Goal: Task Accomplishment & Management: Manage account settings

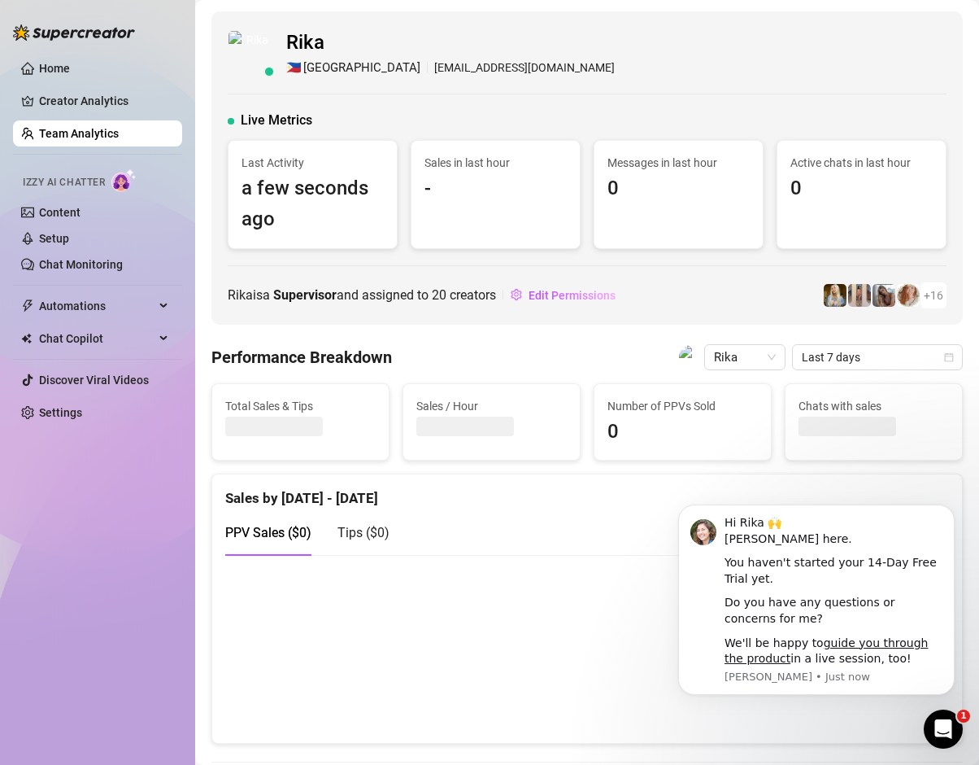
click at [383, 107] on div "Rika 🇵🇭 [GEOGRAPHIC_DATA] [EMAIL_ADDRESS][DOMAIN_NAME] Live Metrics Last Activi…" at bounding box center [587, 167] width 752 height 313
click at [953, 509] on icon "Dismiss notification" at bounding box center [950, 509] width 9 height 9
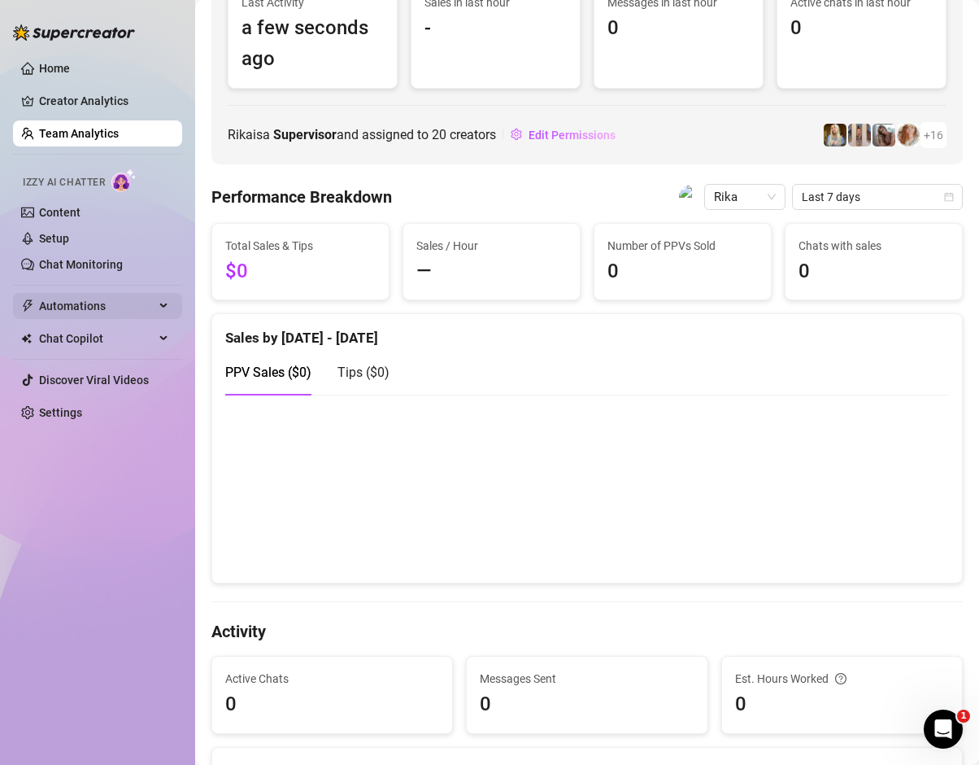
scroll to position [163, 0]
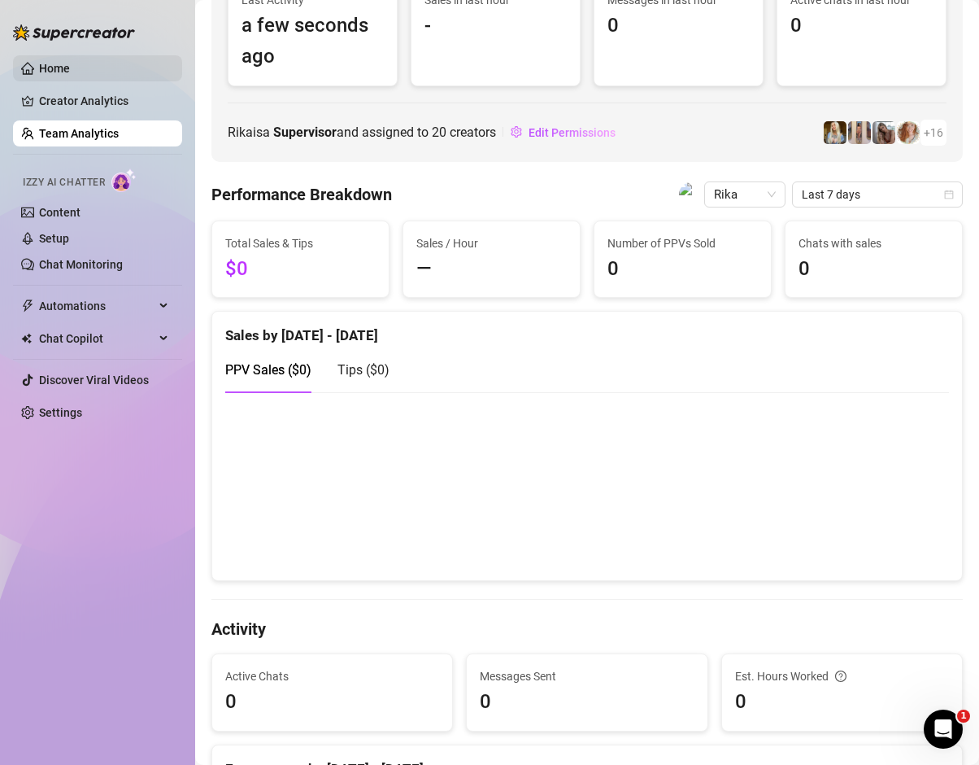
click at [70, 69] on link "Home" at bounding box center [54, 68] width 31 height 13
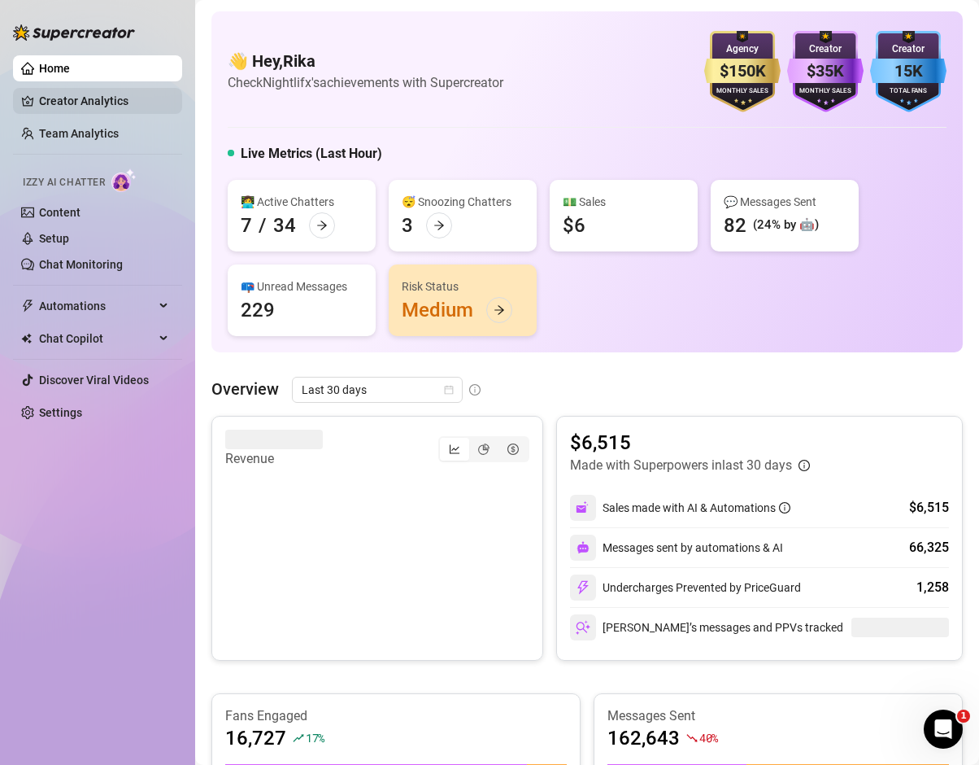
click at [66, 96] on link "Creator Analytics" at bounding box center [104, 101] width 130 height 26
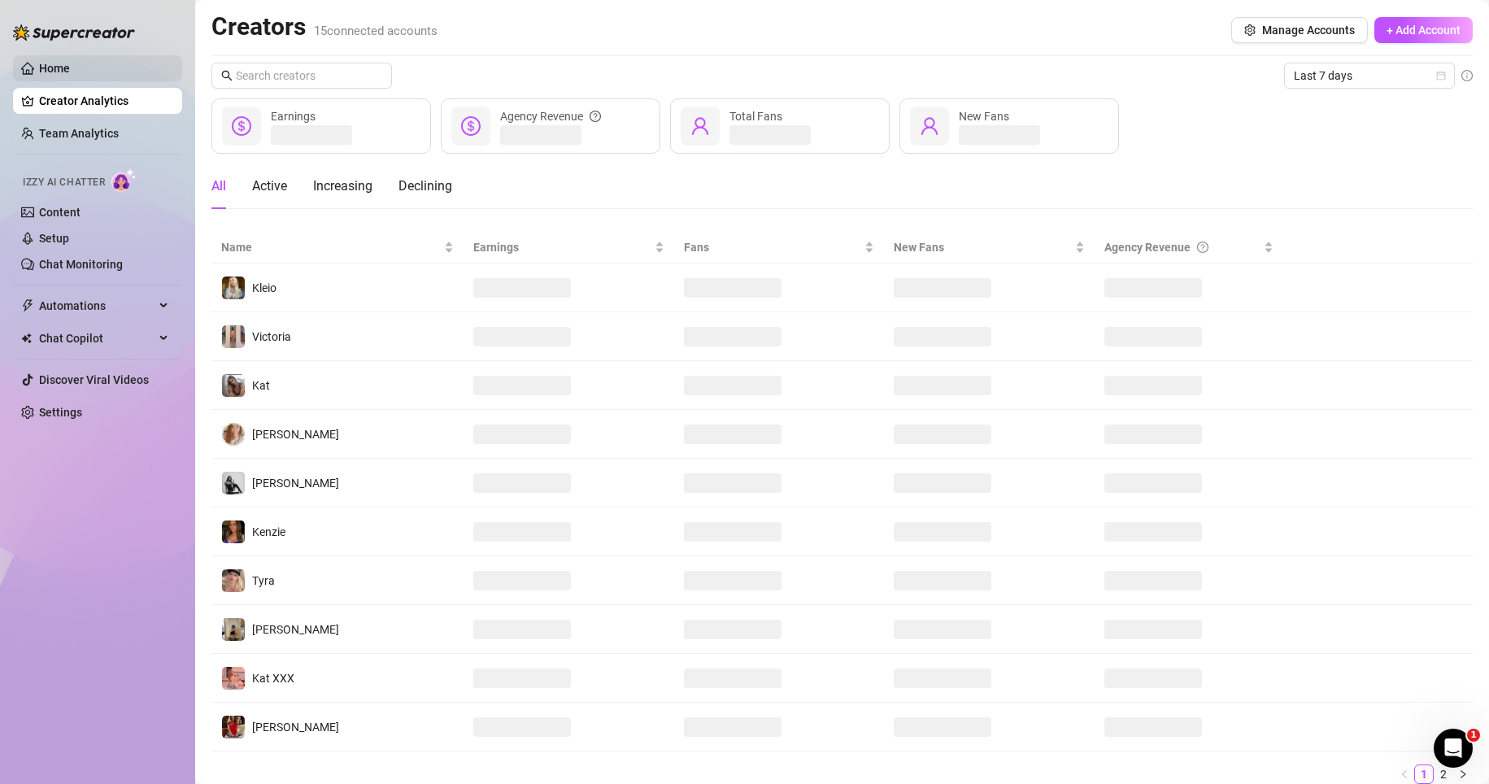
click at [70, 75] on link "Home" at bounding box center [54, 68] width 31 height 13
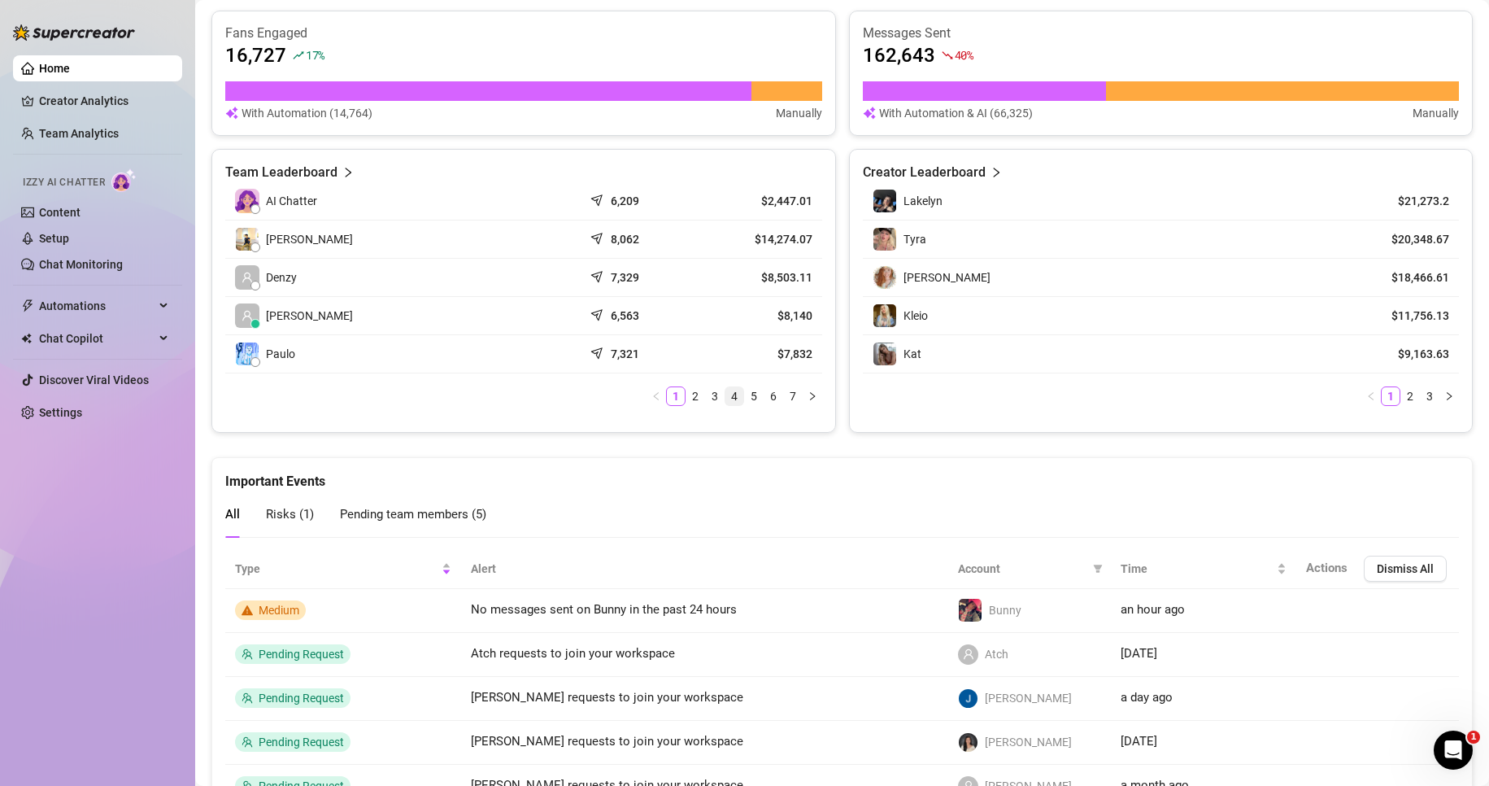
scroll to position [727, 0]
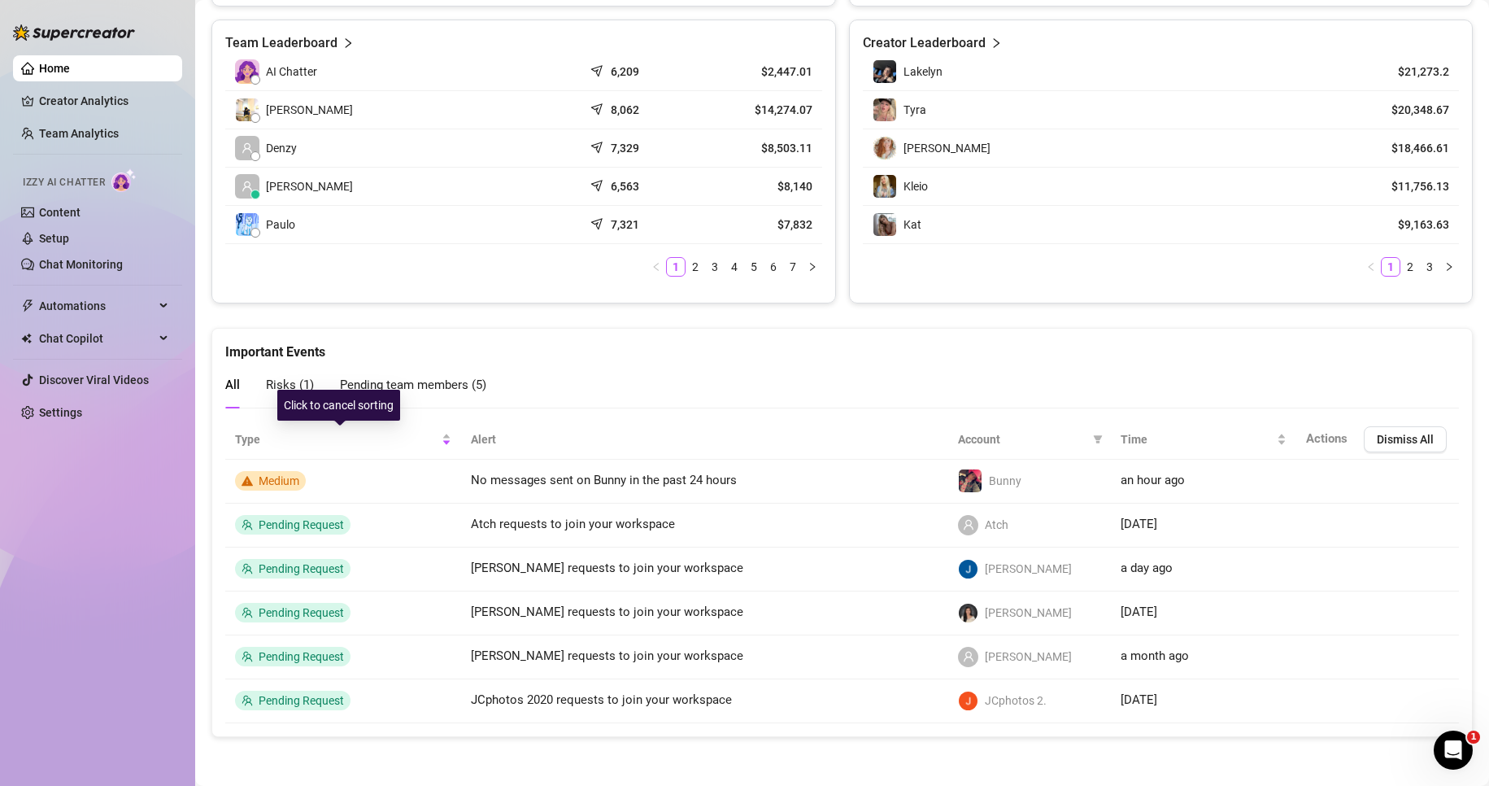
click at [297, 388] on span "Risks ( 1 )" at bounding box center [290, 384] width 48 height 15
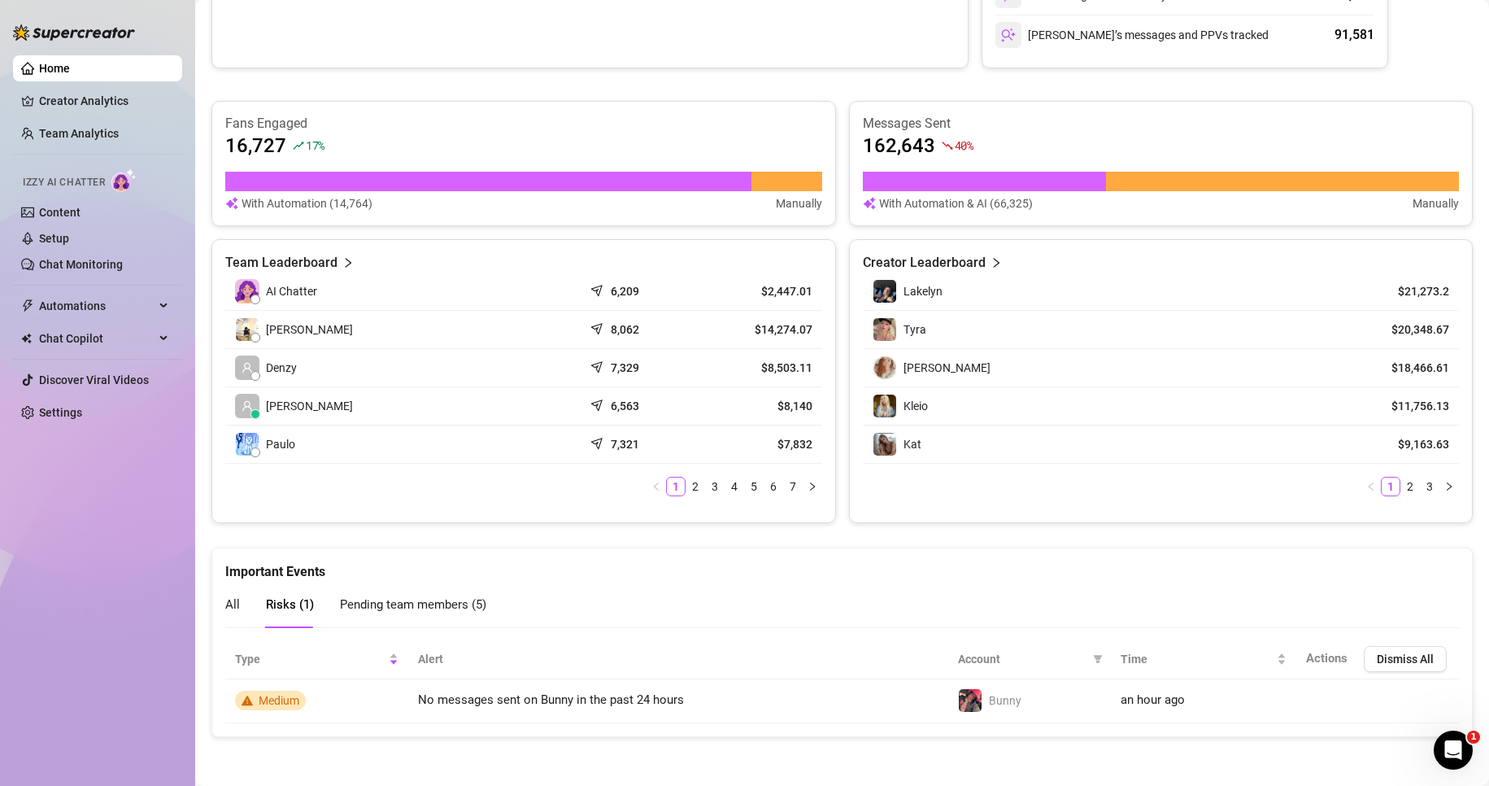
scroll to position [508, 0]
click at [397, 604] on span "Pending team members ( 5 )" at bounding box center [413, 604] width 146 height 15
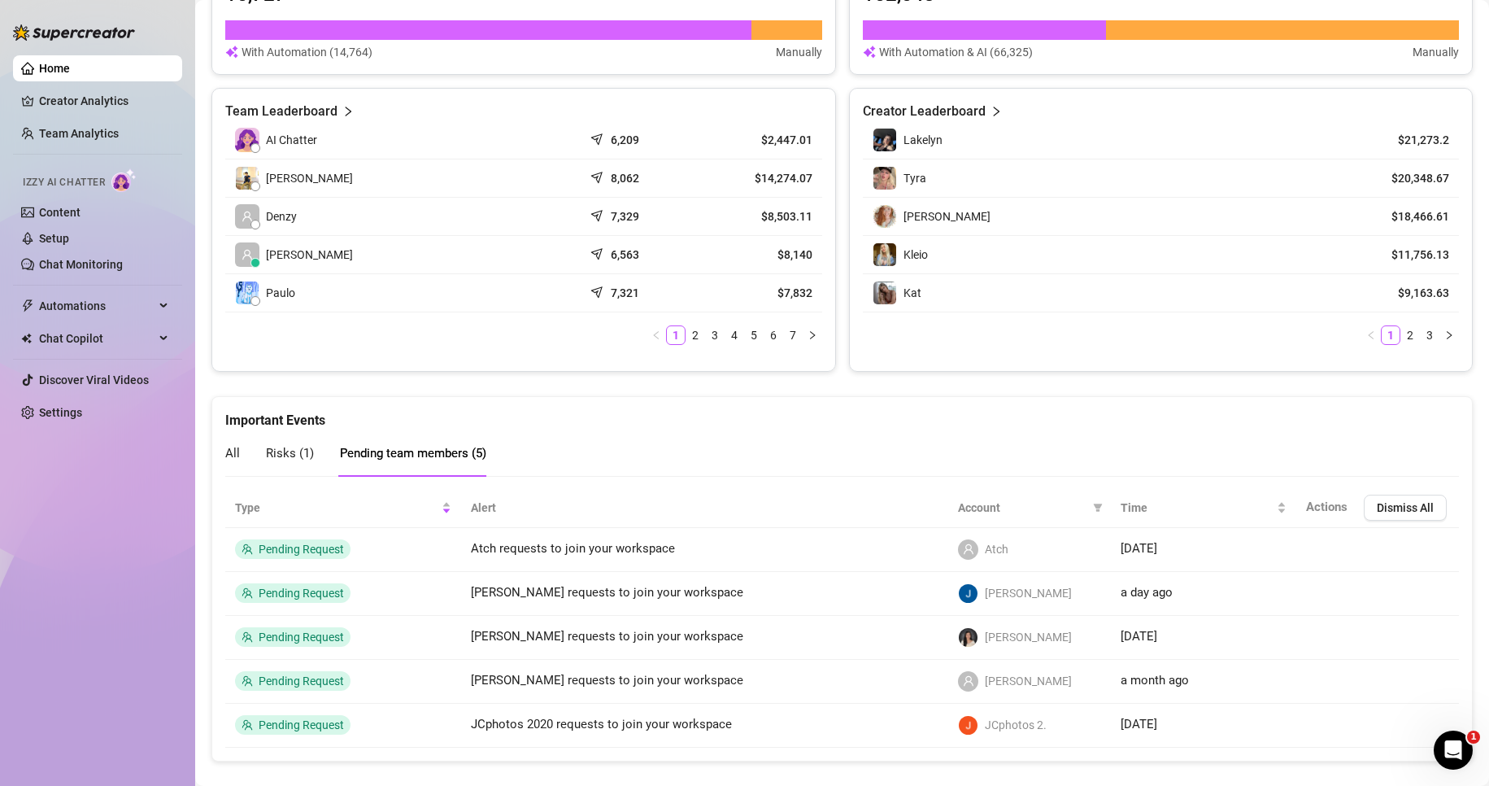
scroll to position [670, 0]
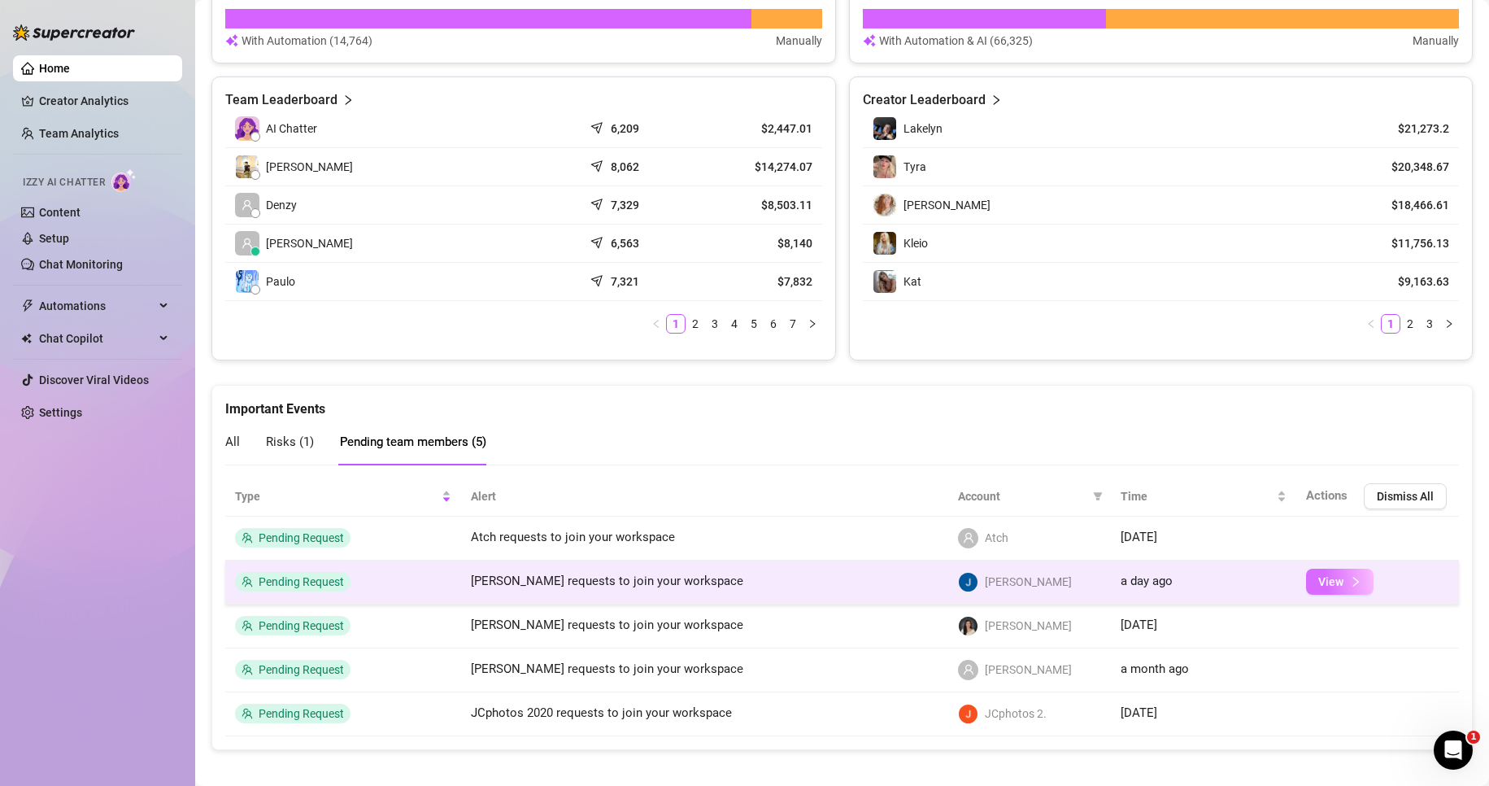
click at [979, 582] on span "View" at bounding box center [1330, 581] width 25 height 13
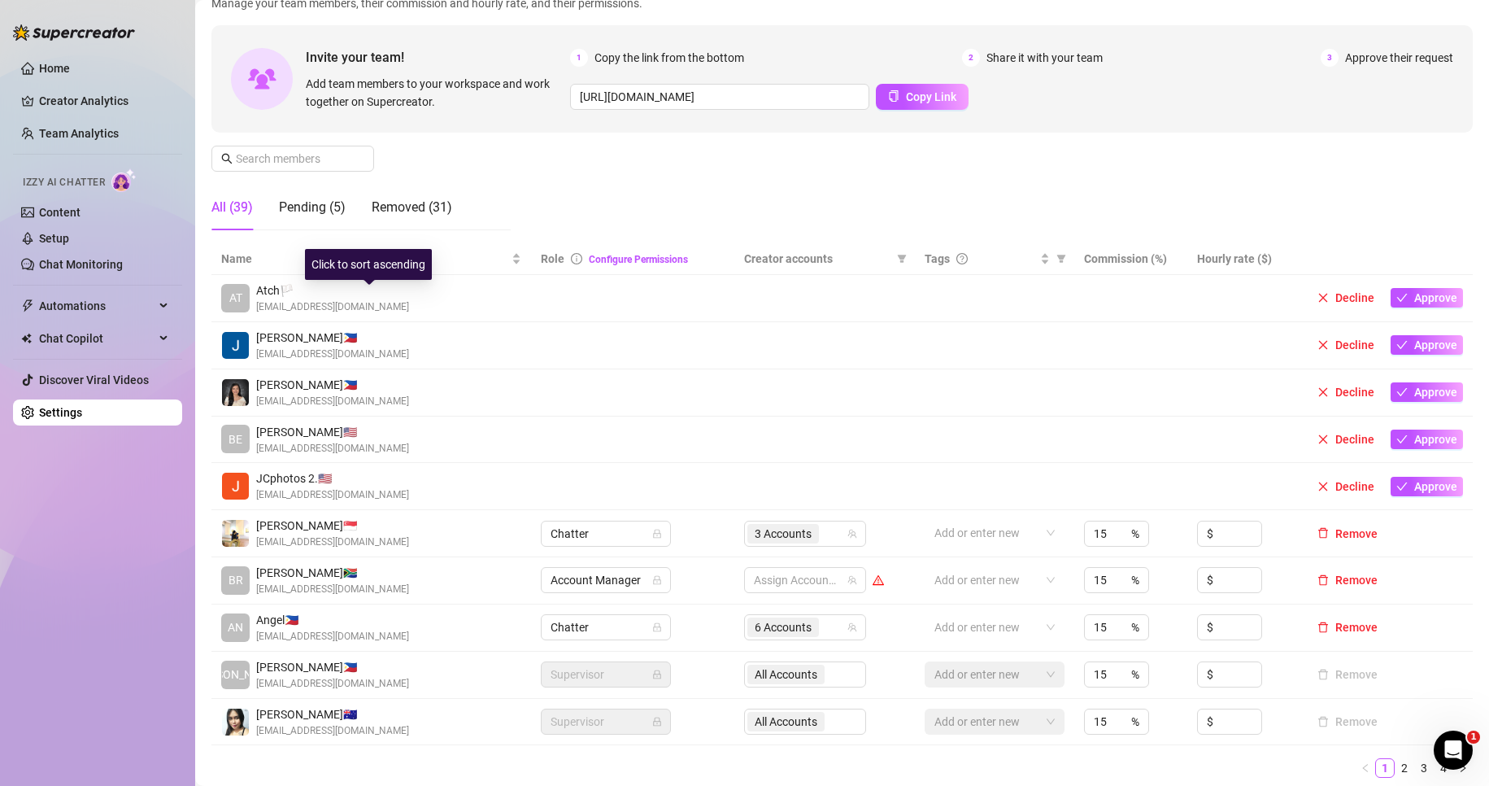
scroll to position [163, 0]
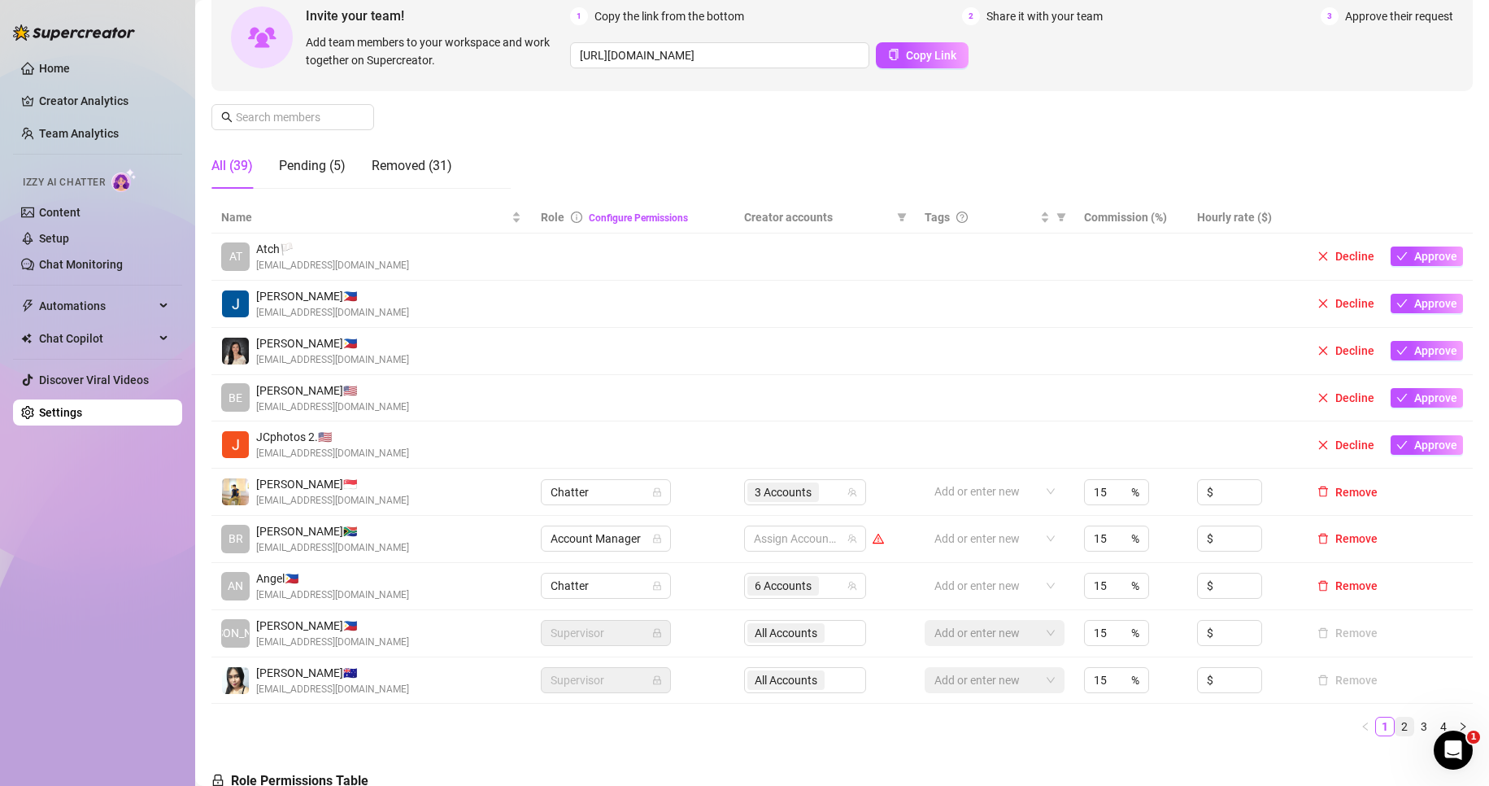
click at [979, 719] on link "2" at bounding box center [1405, 726] width 18 height 18
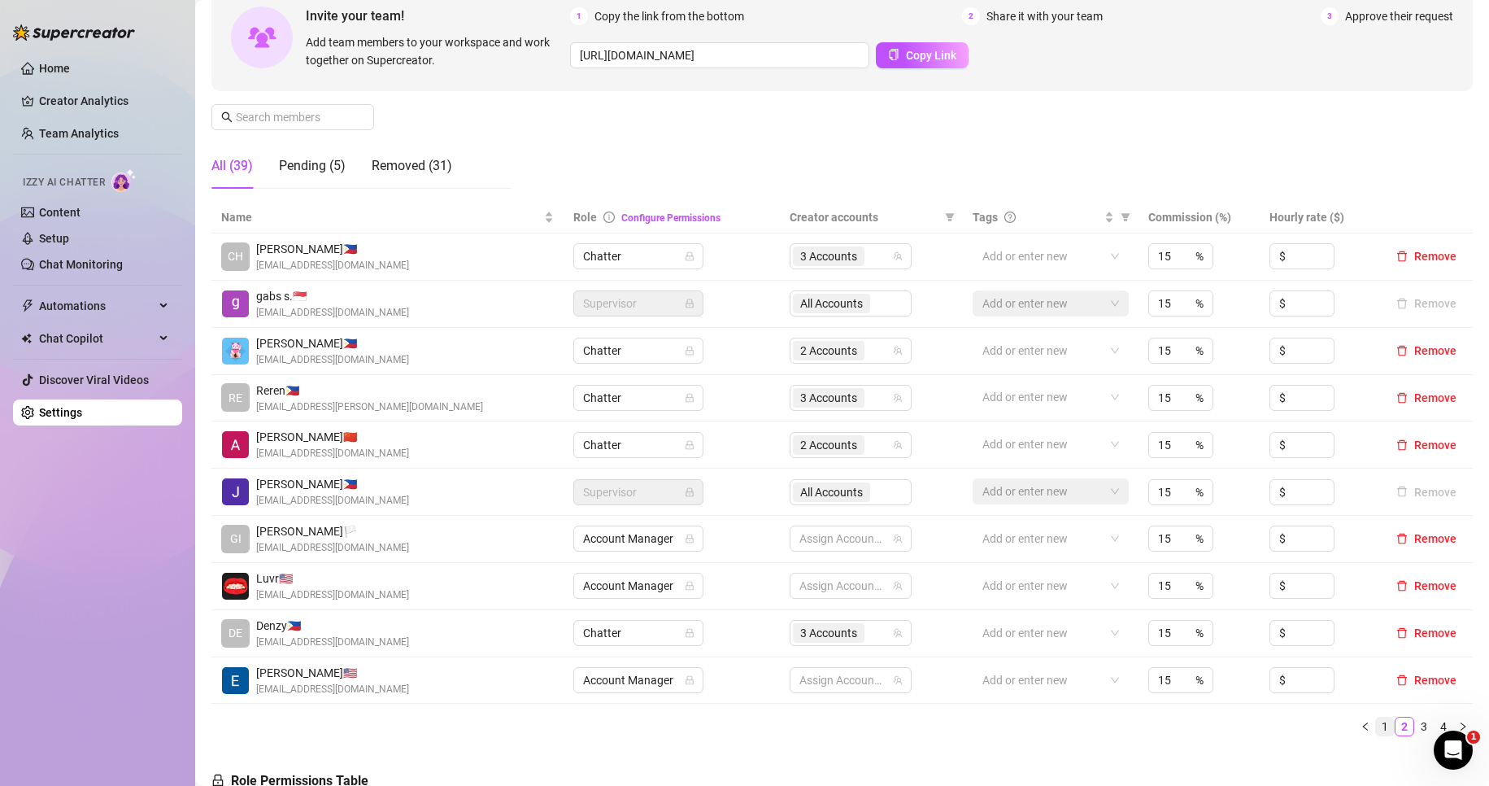
click at [979, 725] on link "1" at bounding box center [1385, 726] width 18 height 18
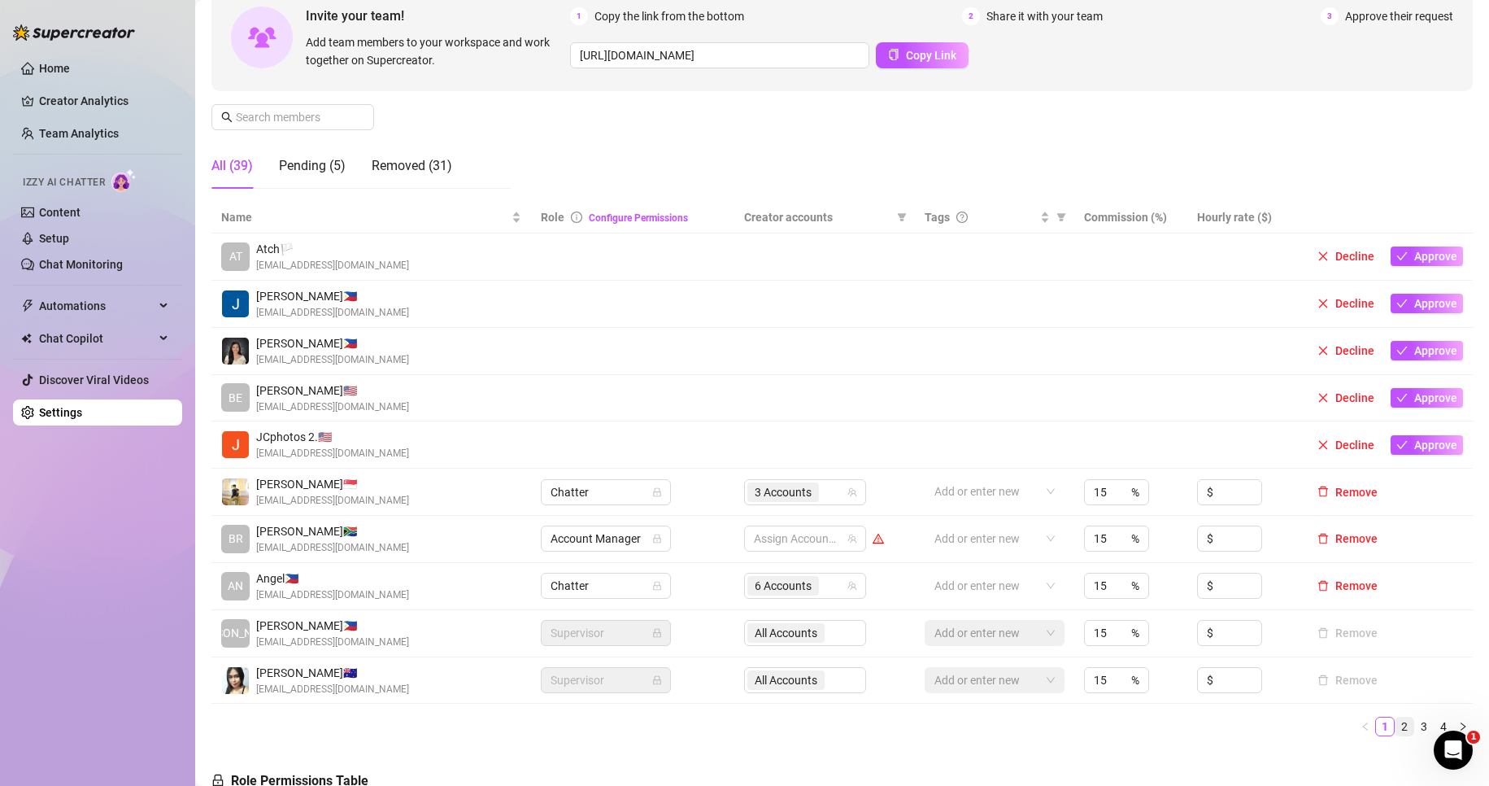
click at [979, 727] on link "2" at bounding box center [1405, 726] width 18 height 18
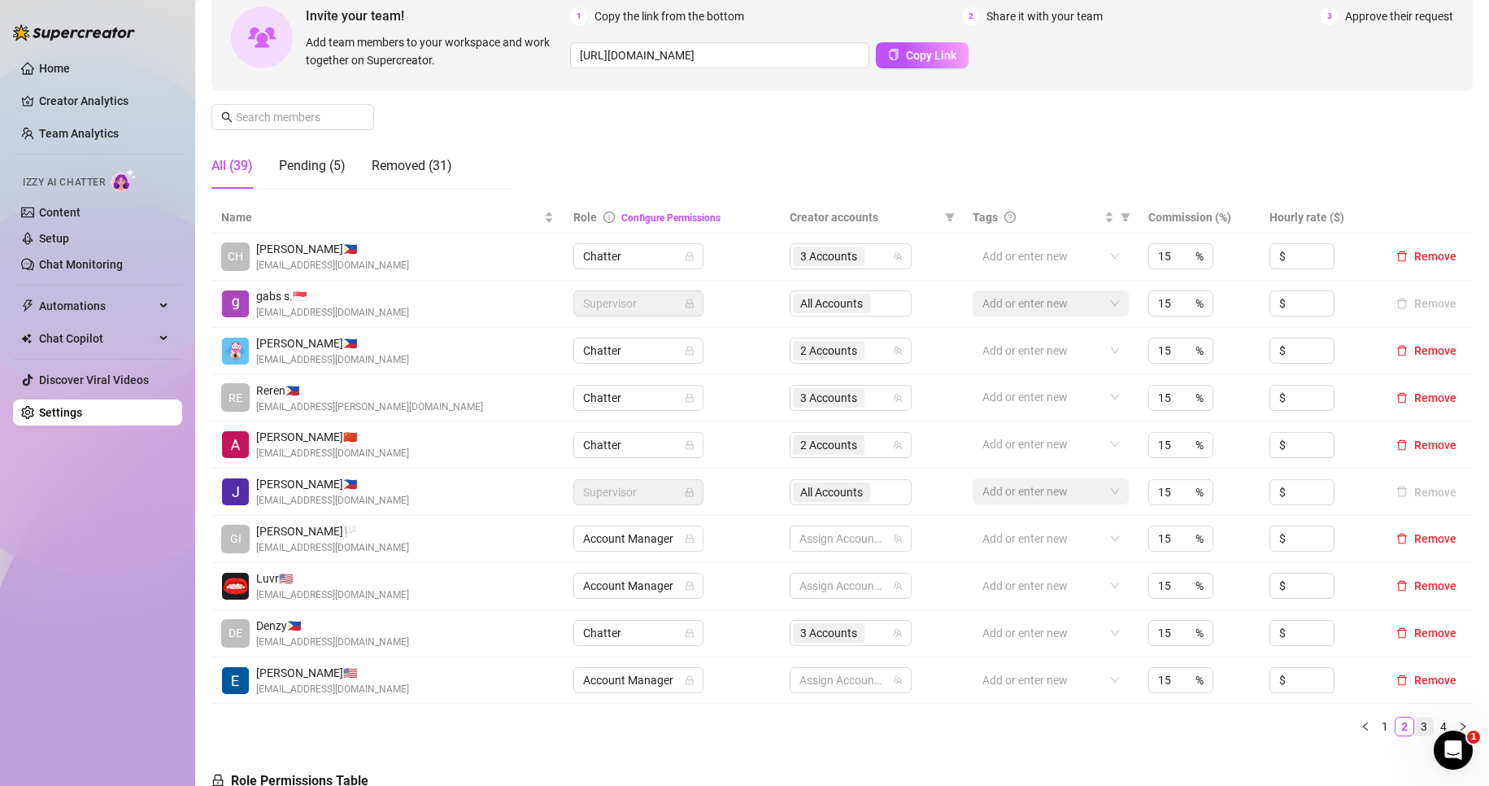
click at [979, 725] on link "3" at bounding box center [1424, 726] width 18 height 18
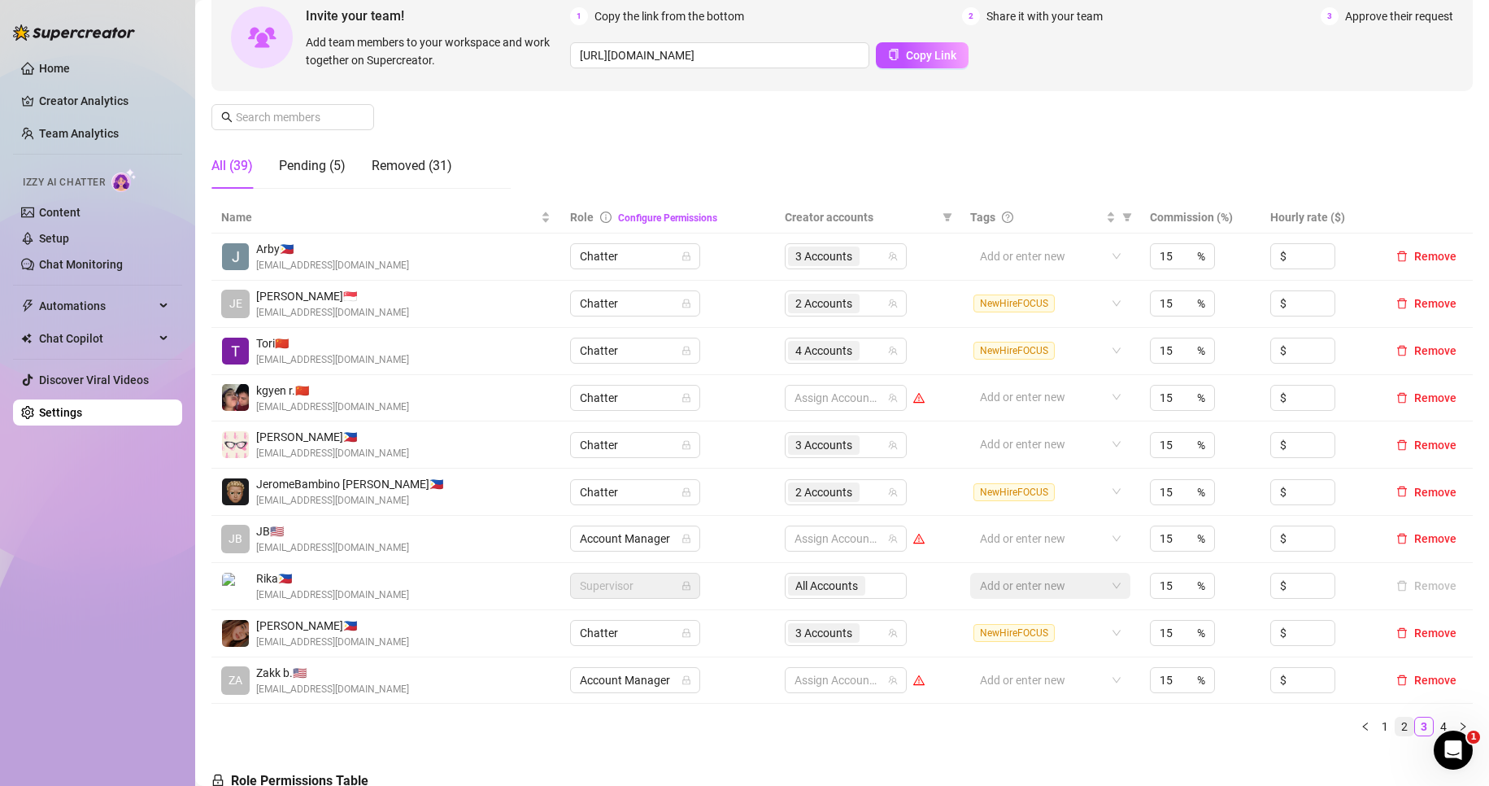
click at [979, 725] on link "2" at bounding box center [1405, 726] width 18 height 18
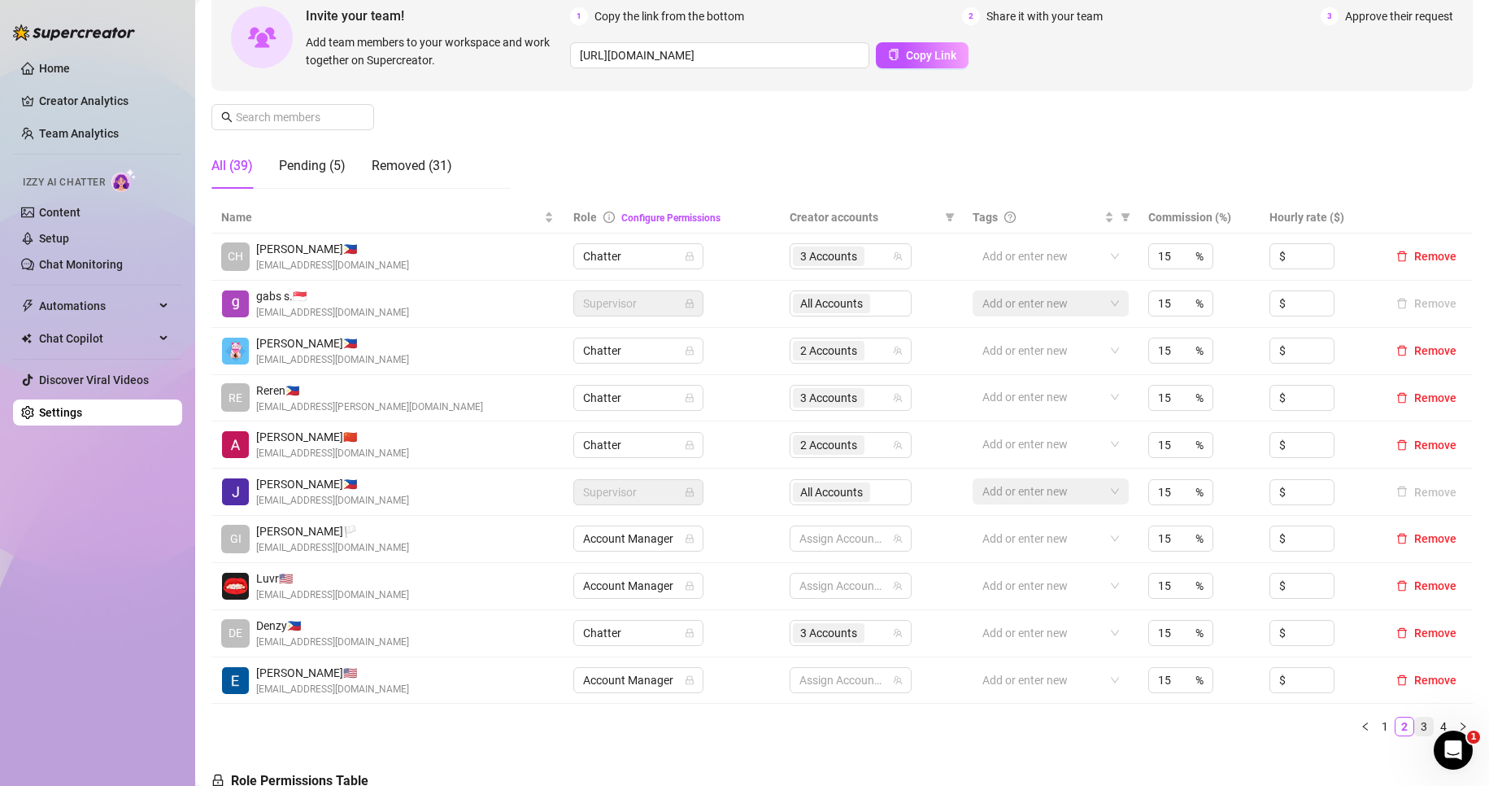
click at [979, 724] on link "3" at bounding box center [1424, 726] width 18 height 18
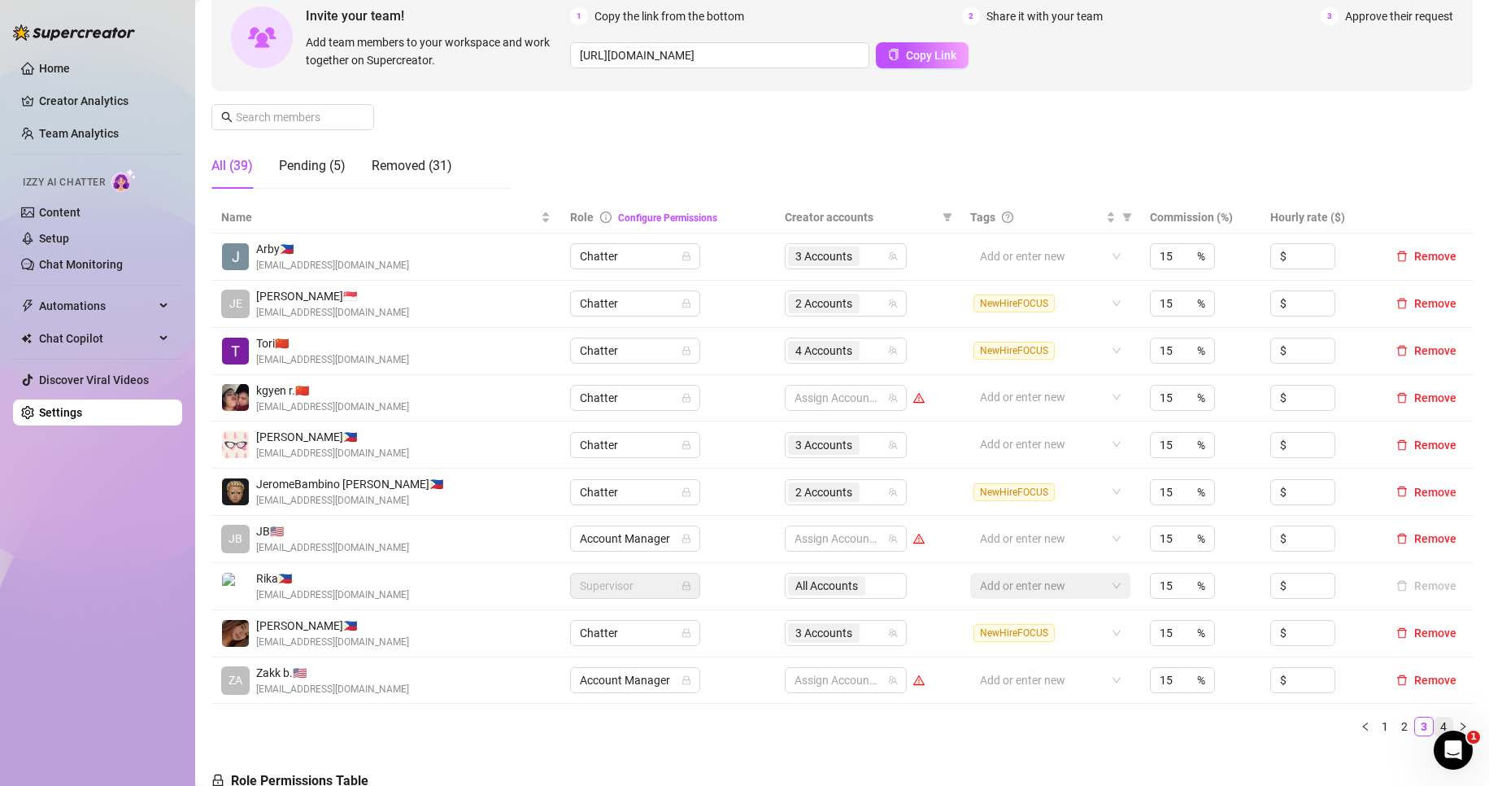
click at [979, 721] on link "4" at bounding box center [1444, 726] width 18 height 18
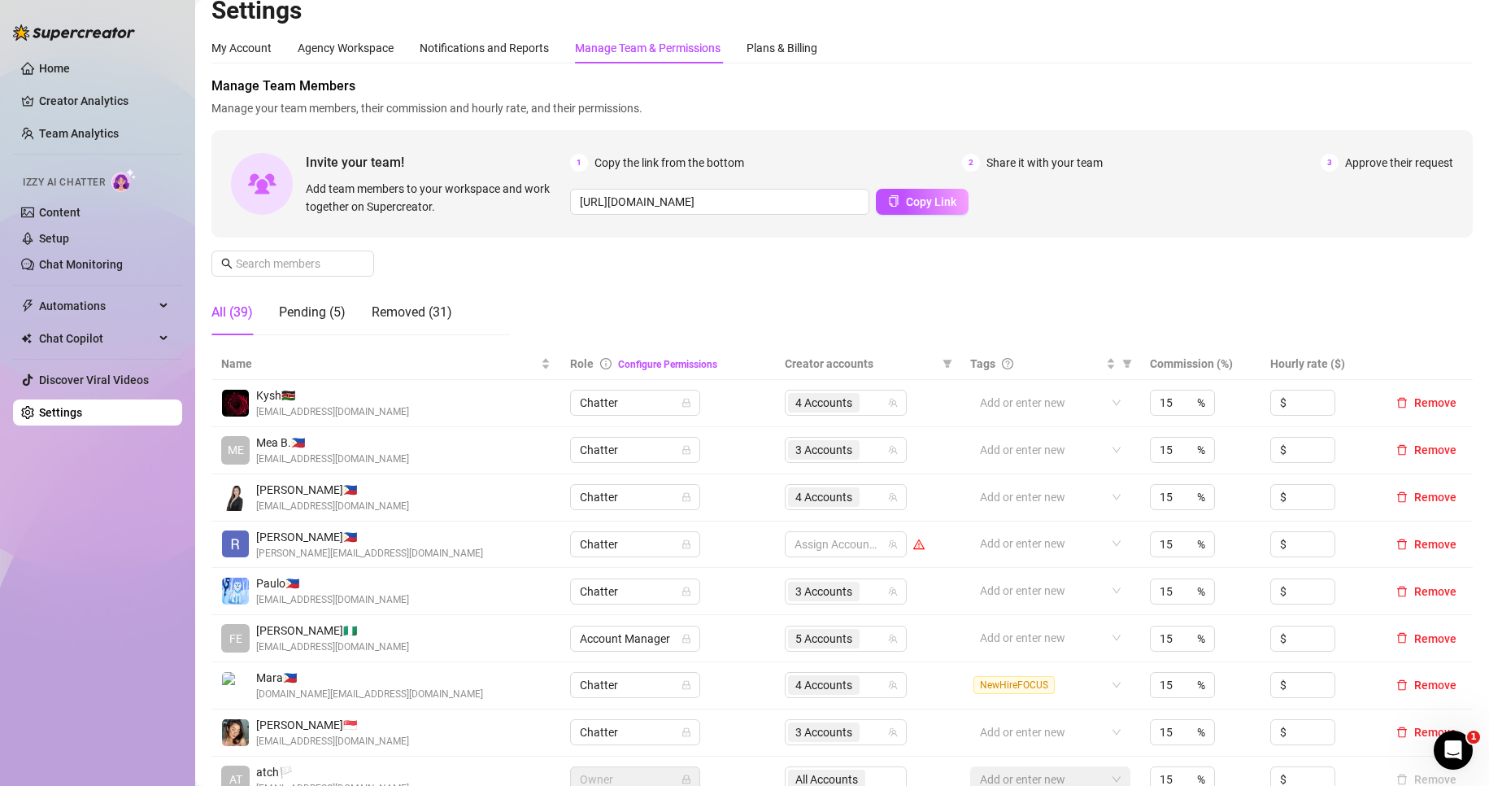
scroll to position [0, 0]
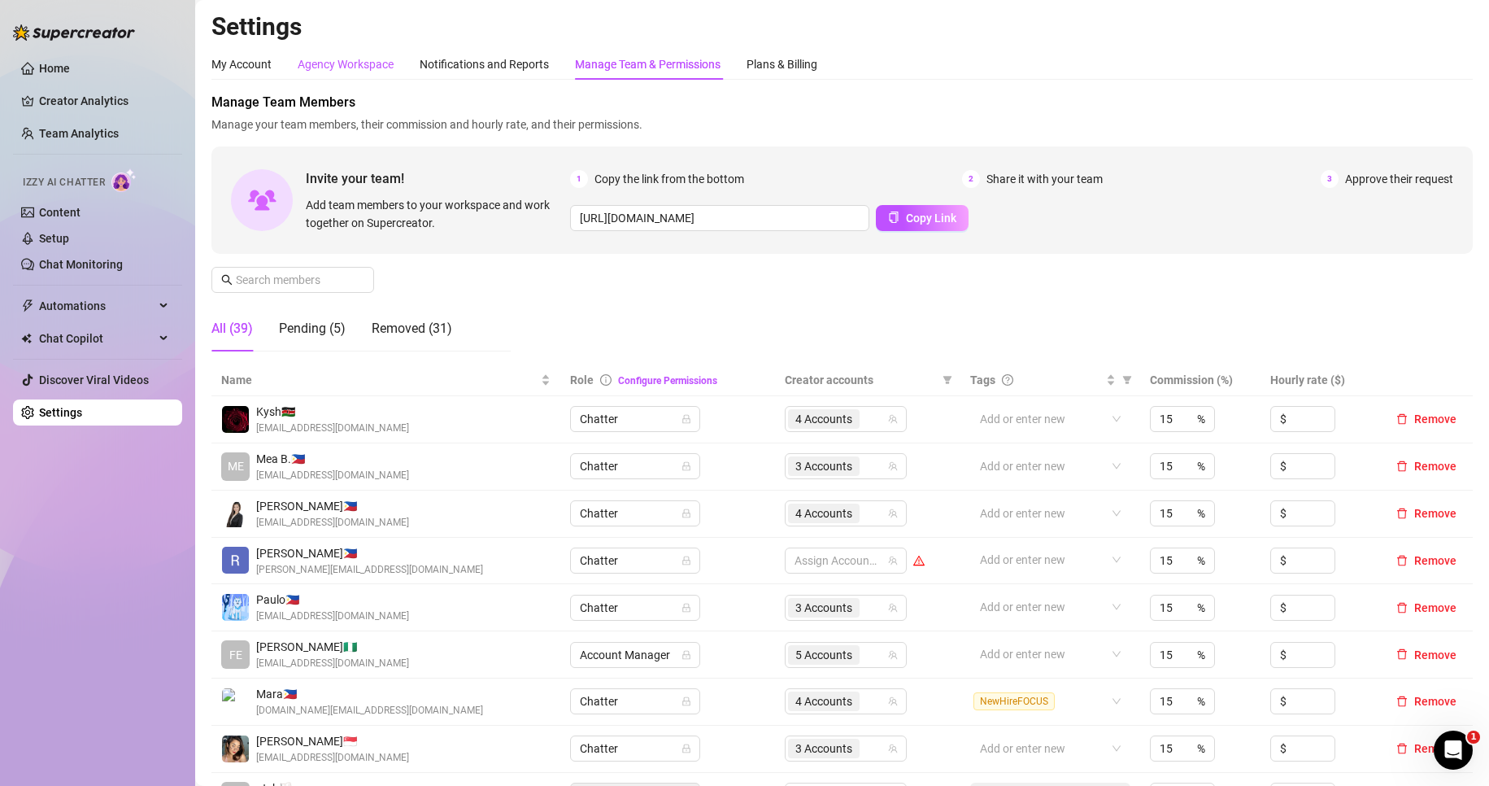
click at [360, 63] on div "Agency Workspace" at bounding box center [346, 64] width 96 height 18
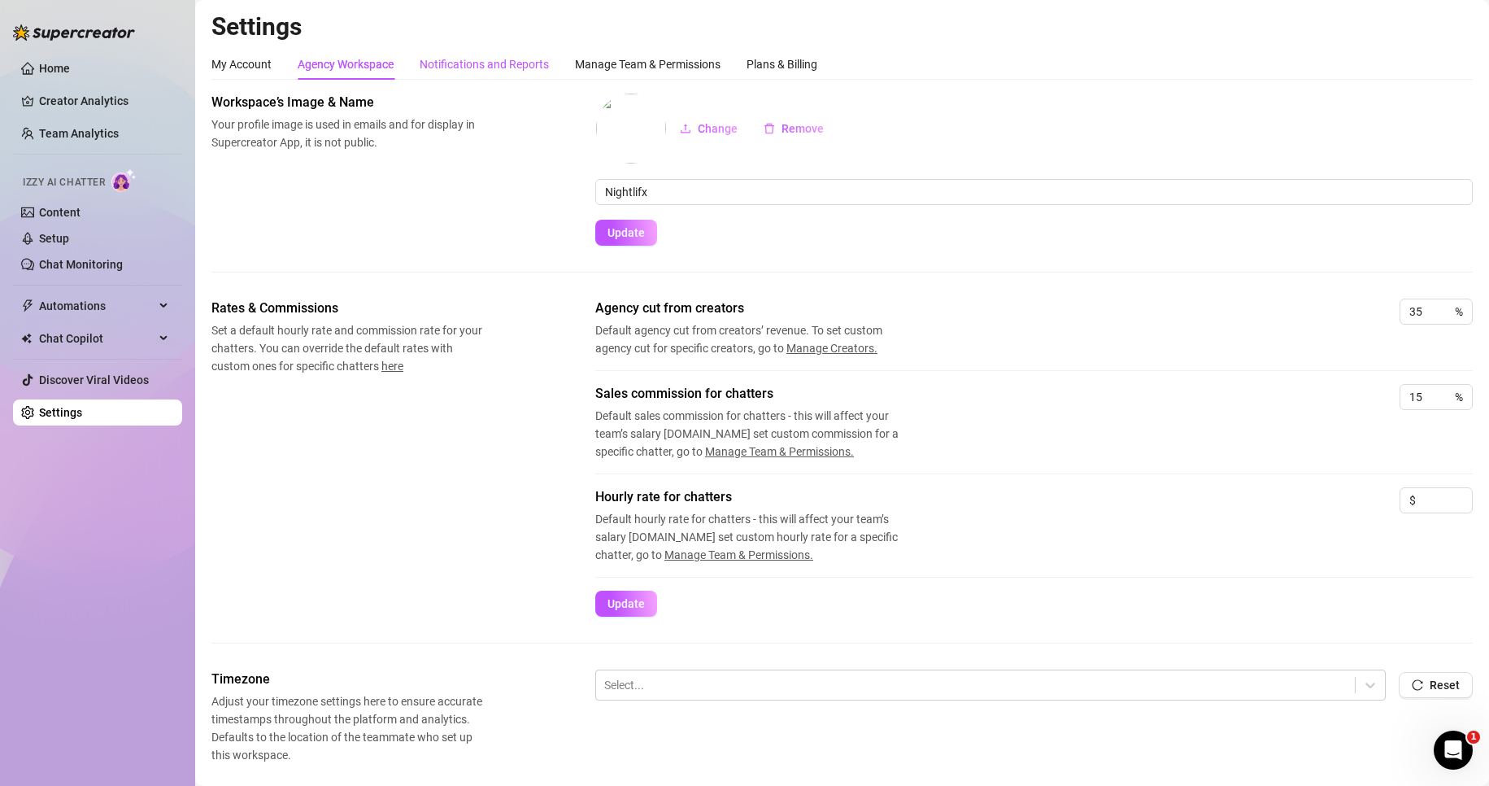
click at [534, 61] on div "Notifications and Reports" at bounding box center [484, 64] width 129 height 18
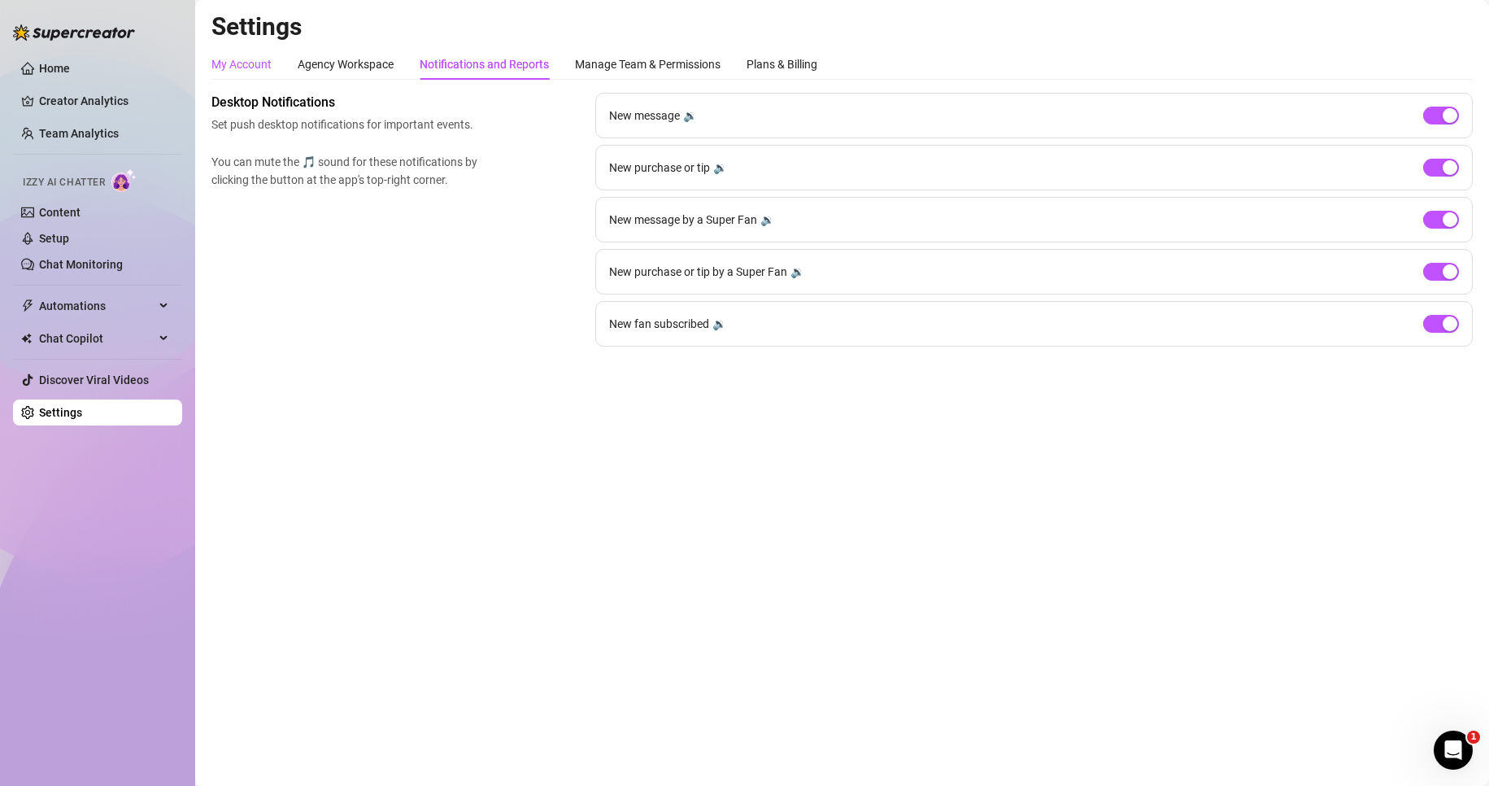
click at [250, 62] on div "My Account" at bounding box center [241, 64] width 60 height 18
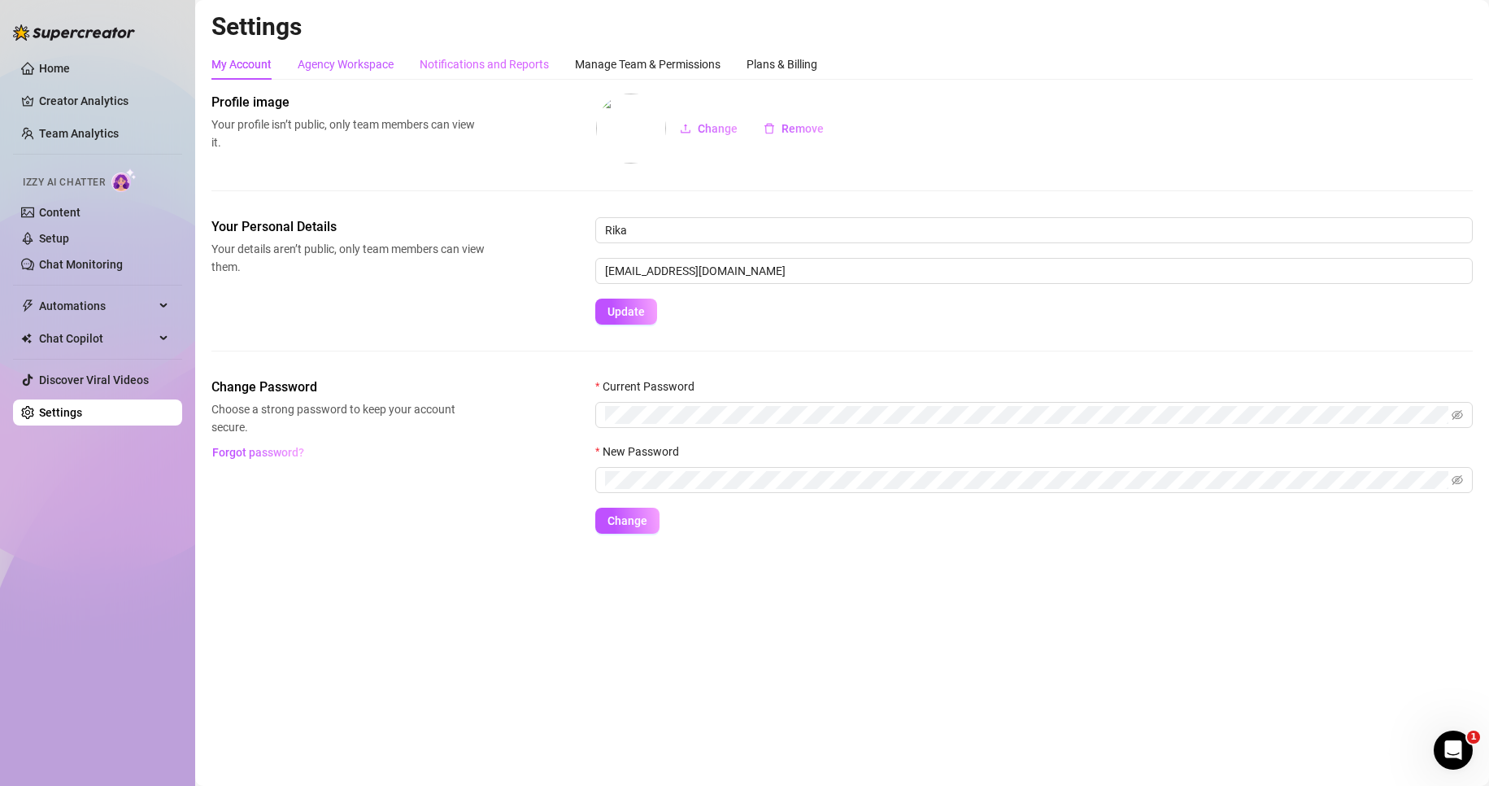
click at [303, 55] on div "Agency Workspace" at bounding box center [346, 64] width 96 height 18
